Goal: Task Accomplishment & Management: Complete application form

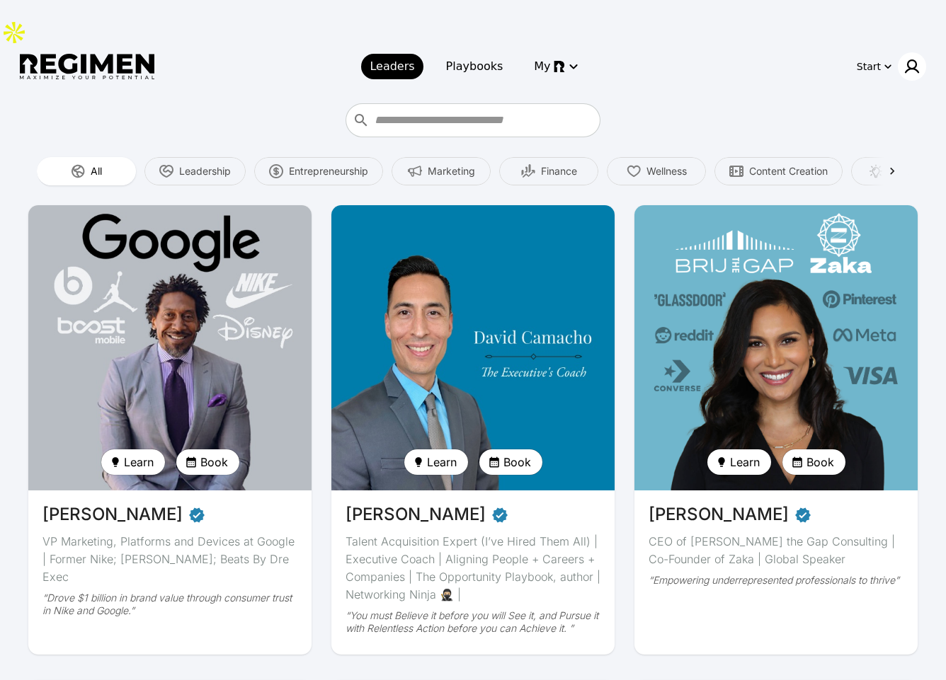
click at [909, 58] on img at bounding box center [911, 66] width 17 height 17
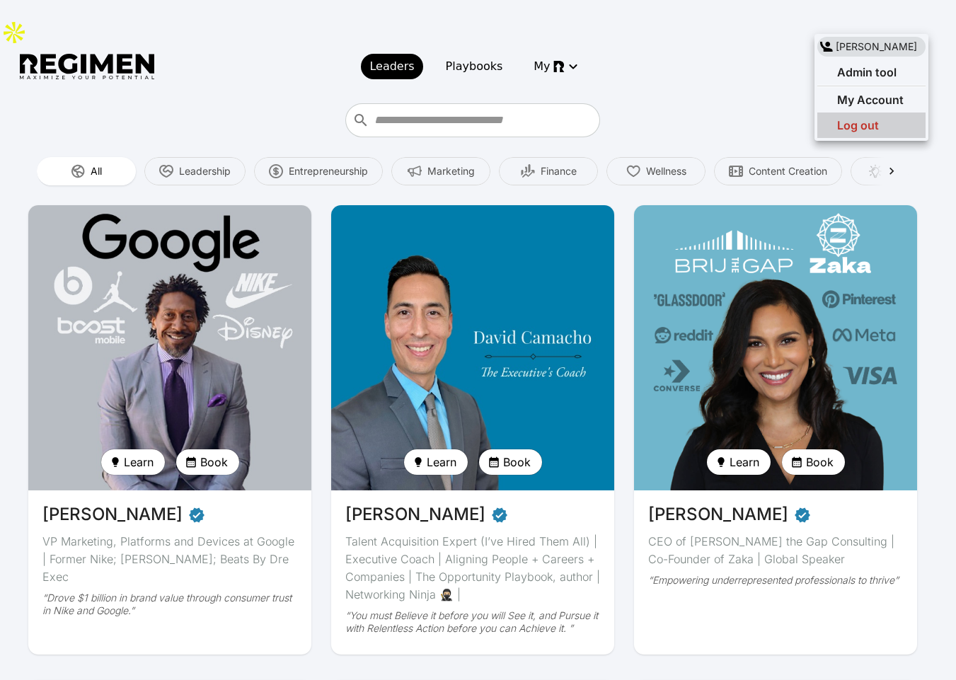
click at [868, 127] on span "Log out" at bounding box center [858, 125] width 42 height 14
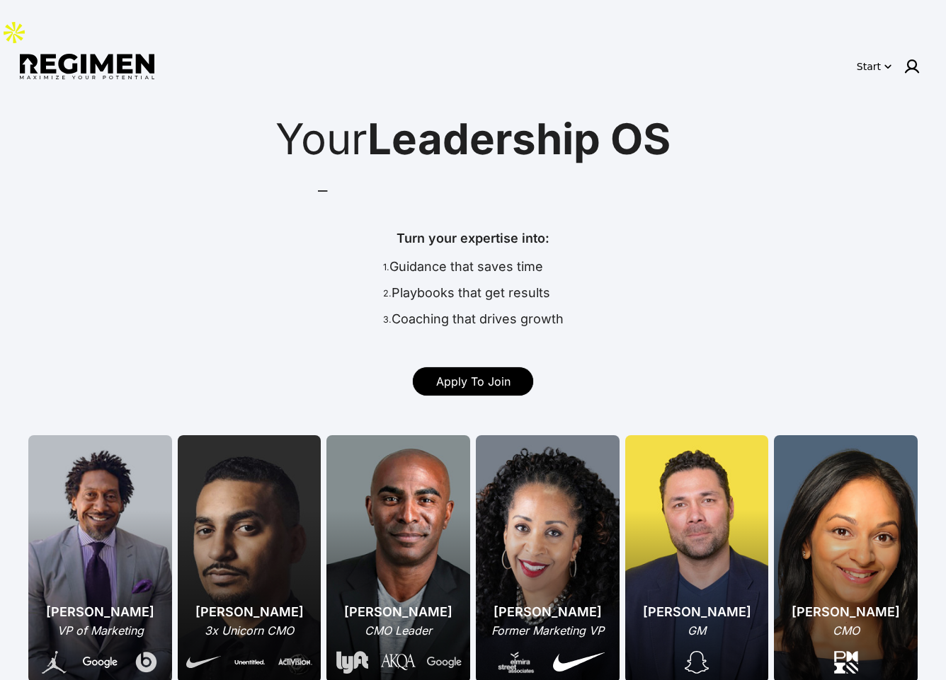
click at [487, 375] on span "Apply To Join" at bounding box center [473, 382] width 74 height 14
